Goal: Find specific page/section: Find specific page/section

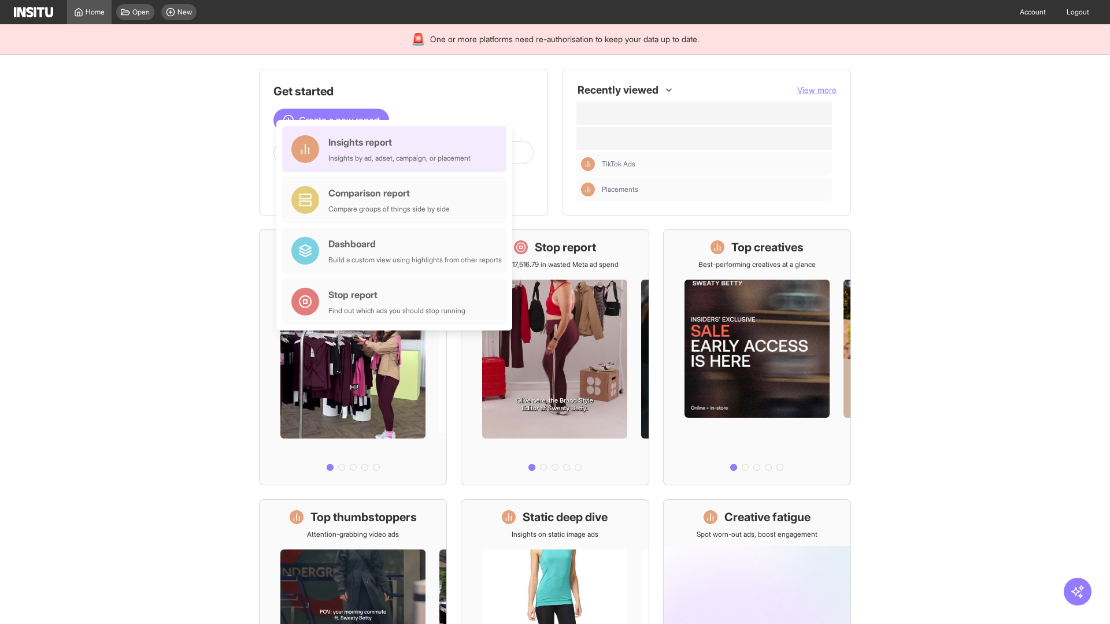
click at [397, 149] on div "Insights report Insights by ad, adset, campaign, or placement" at bounding box center [399, 149] width 142 height 28
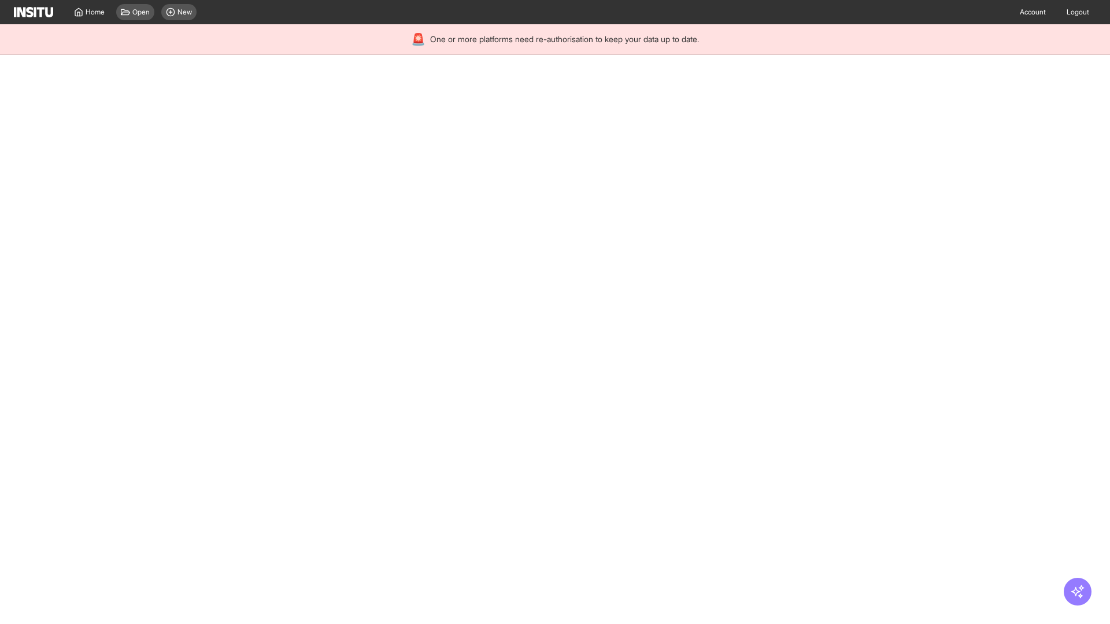
select select "**"
